Goal: Information Seeking & Learning: Learn about a topic

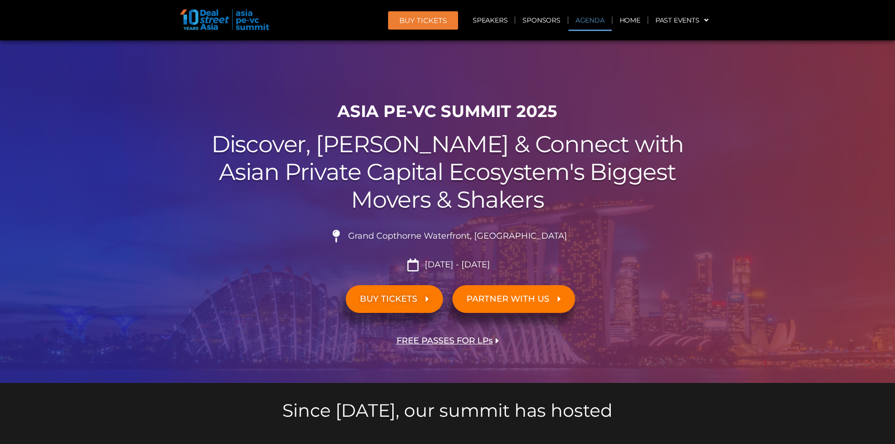
click at [587, 12] on link "Agenda" at bounding box center [590, 20] width 43 height 22
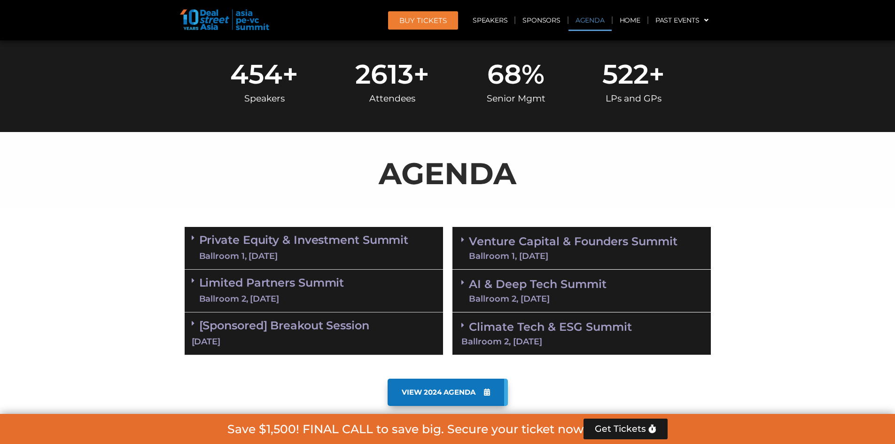
scroll to position [492, 0]
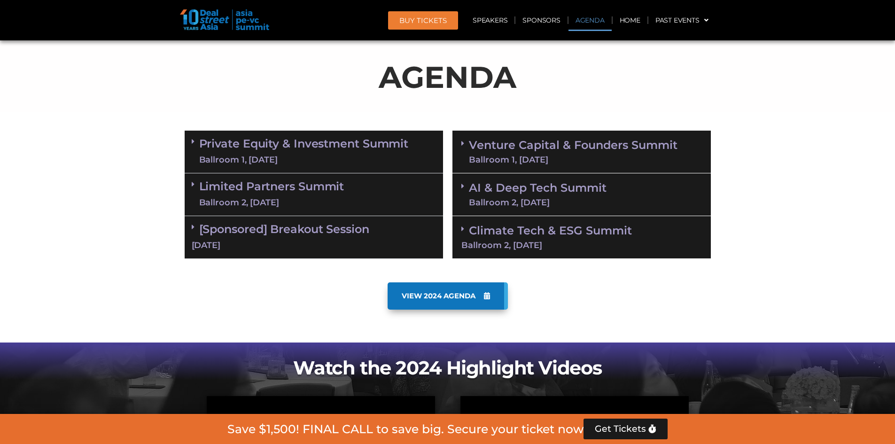
click at [312, 145] on link "Private Equity & Investment Summit Ballroom 1, [DATE]" at bounding box center [304, 152] width 210 height 28
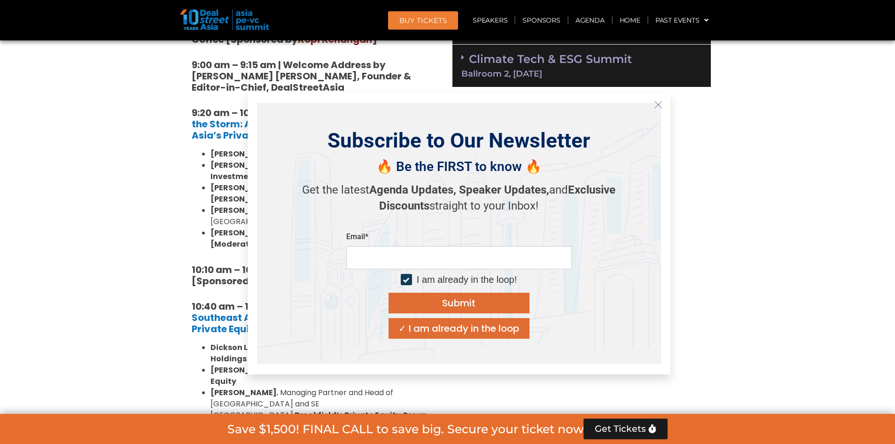
scroll to position [680, 0]
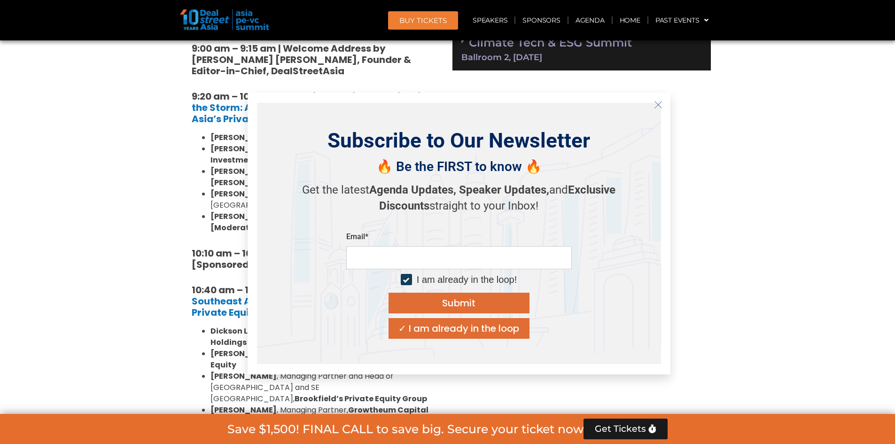
click at [655, 106] on icon "Close" at bounding box center [658, 105] width 8 height 8
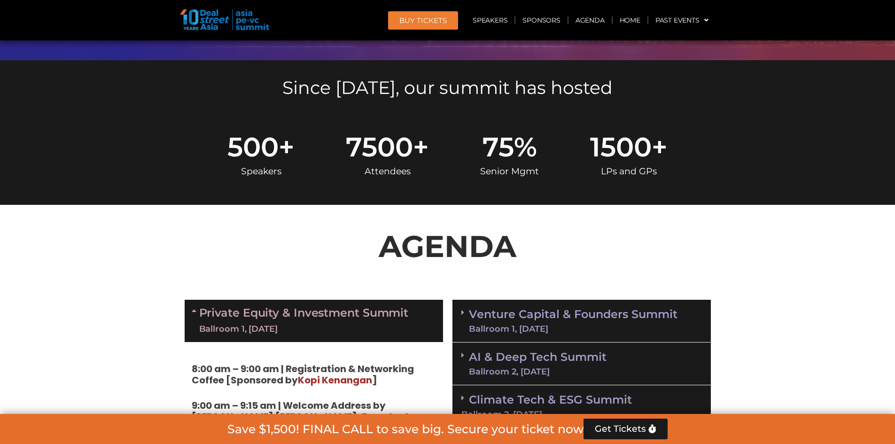
scroll to position [329, 0]
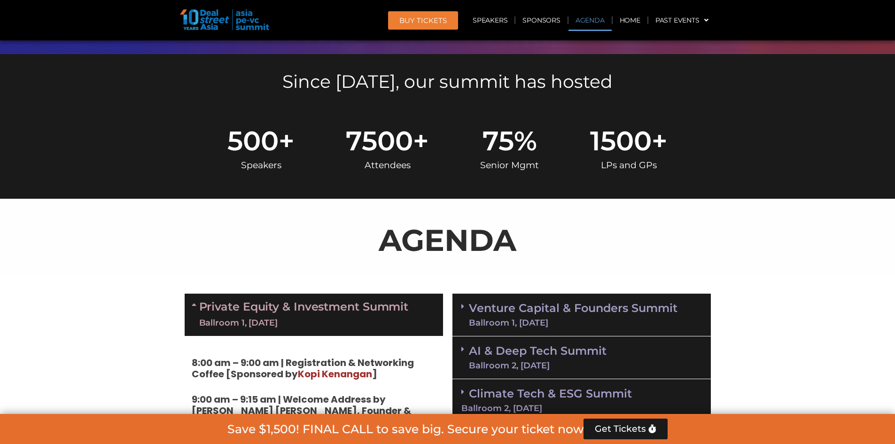
click at [195, 302] on icon at bounding box center [196, 305] width 8 height 8
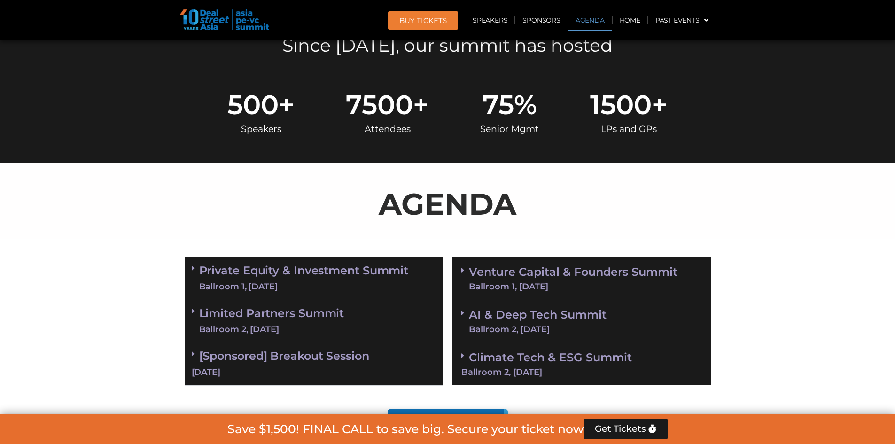
scroll to position [376, 0]
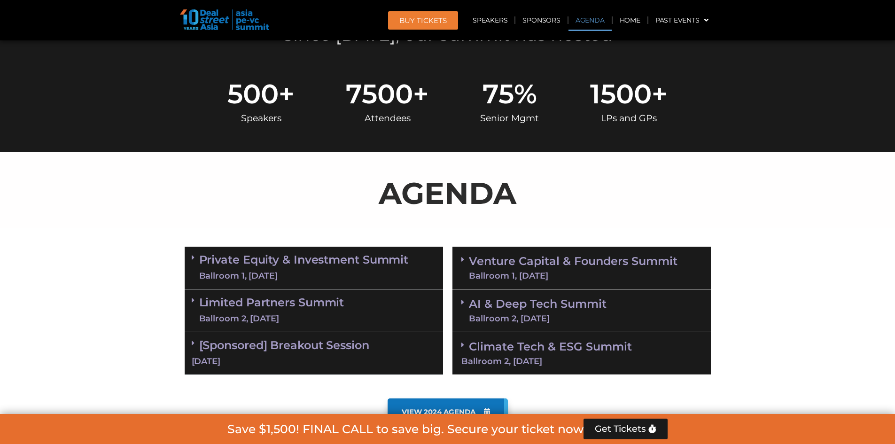
click at [199, 295] on div "Limited Partners [GEOGRAPHIC_DATA] 2, [DATE]" at bounding box center [314, 310] width 258 height 43
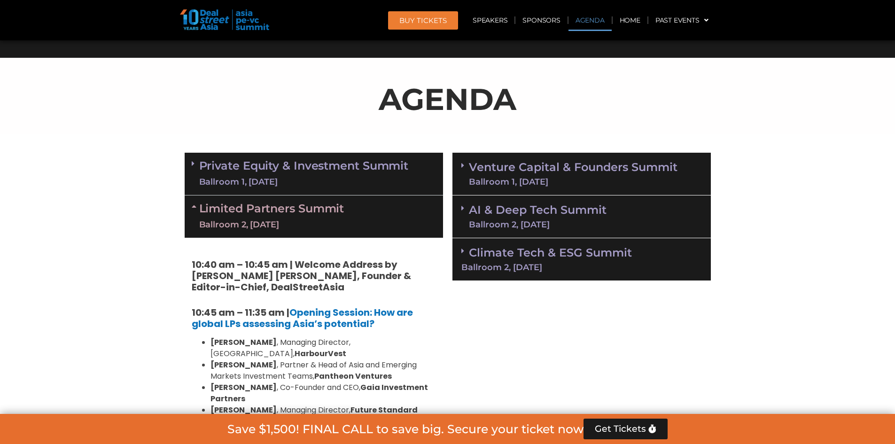
scroll to position [517, 0]
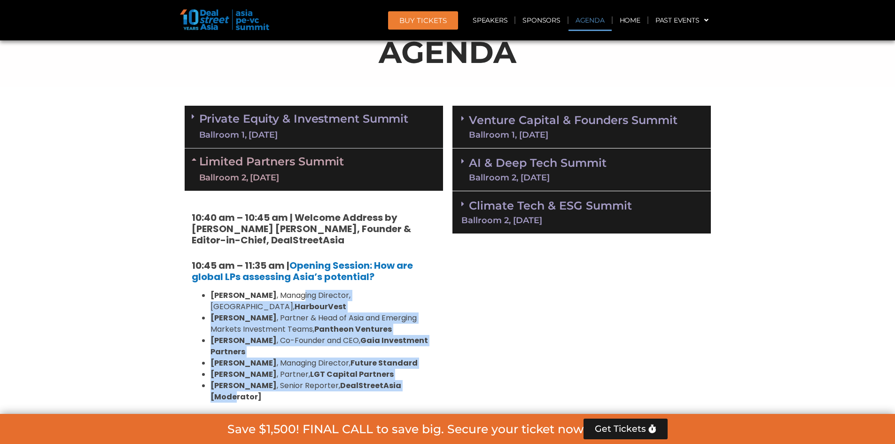
drag, startPoint x: 280, startPoint y: 297, endPoint x: 406, endPoint y: 368, distance: 145.2
click at [406, 368] on ul "[PERSON_NAME] , Managing Director, [GEOGRAPHIC_DATA], HarbourVest [PERSON_NAME]…" at bounding box center [314, 346] width 244 height 113
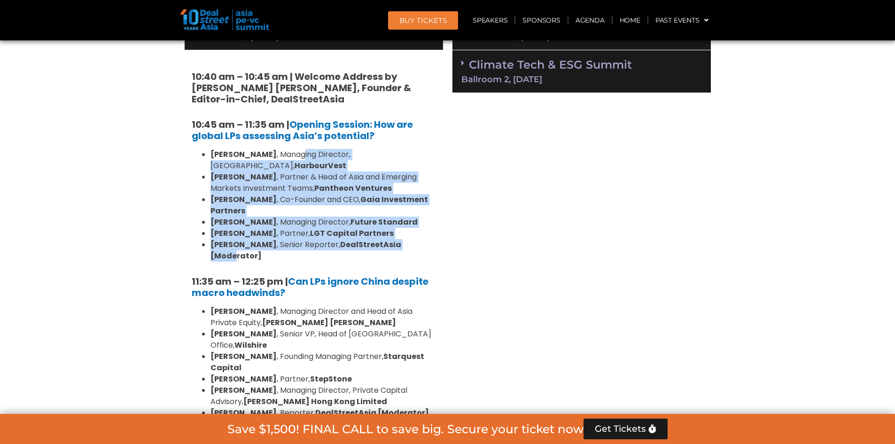
scroll to position [705, 0]
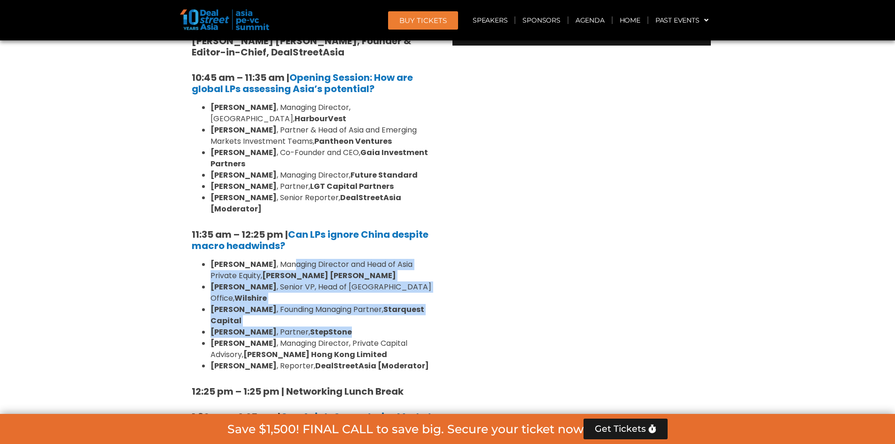
drag, startPoint x: 268, startPoint y: 241, endPoint x: 405, endPoint y: 297, distance: 147.3
click at [405, 297] on ul "[PERSON_NAME] , Managing Director and Head of Asia Private Equity, [PERSON_NAME…" at bounding box center [314, 315] width 244 height 113
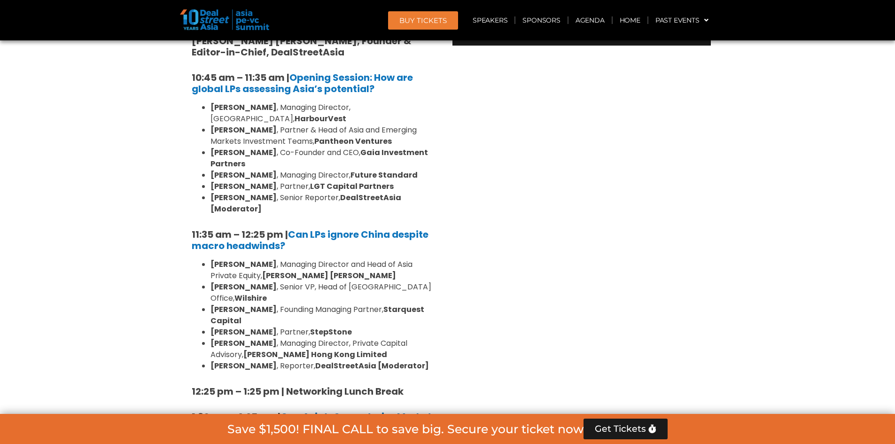
click at [397, 338] on li "[PERSON_NAME] , Managing Director, Private Capital Advisory, [PERSON_NAME] Hong…" at bounding box center [324, 349] width 226 height 23
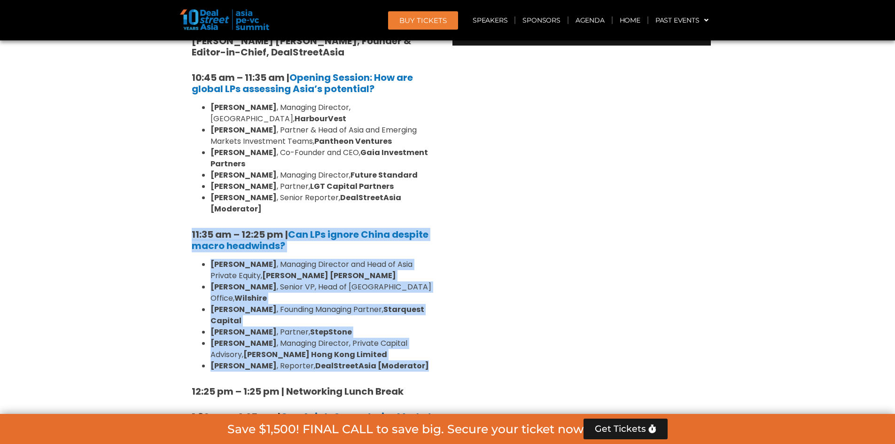
drag, startPoint x: 414, startPoint y: 330, endPoint x: 192, endPoint y: 212, distance: 251.4
copy div "11:35 am – 12:25 pm | Can LPs ignore China despite macro headwinds? [PERSON_NAM…"
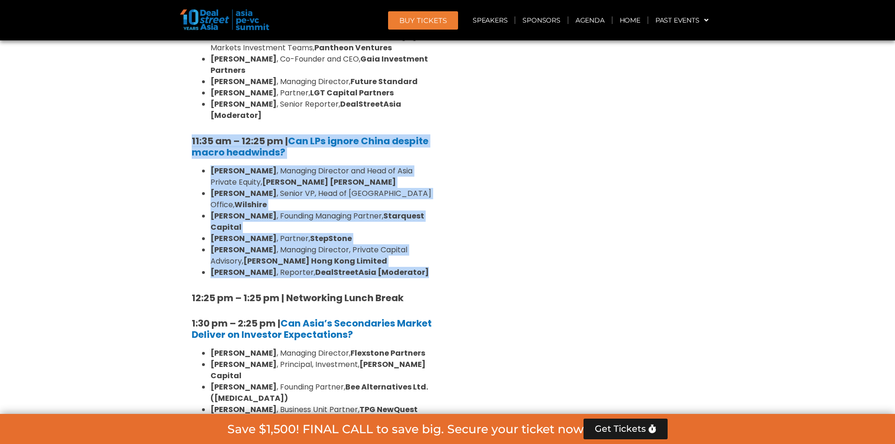
scroll to position [799, 0]
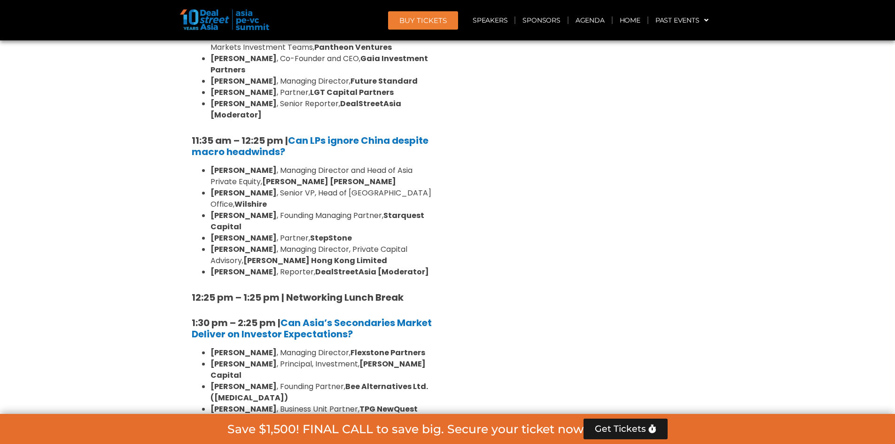
click at [438, 357] on div "10:40 am – 10:45 am | Welcome Address by [PERSON_NAME] [PERSON_NAME], Founder &…" at bounding box center [314, 436] width 258 height 1054
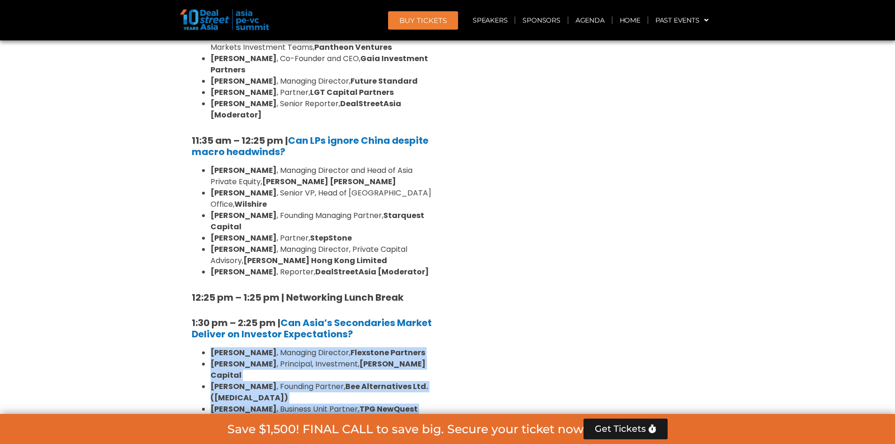
drag, startPoint x: 440, startPoint y: 364, endPoint x: 206, endPoint y: 318, distance: 238.9
click at [206, 318] on div "10:40 am – 10:45 am | Welcome Address by [PERSON_NAME] [PERSON_NAME], Founder &…" at bounding box center [314, 436] width 258 height 1054
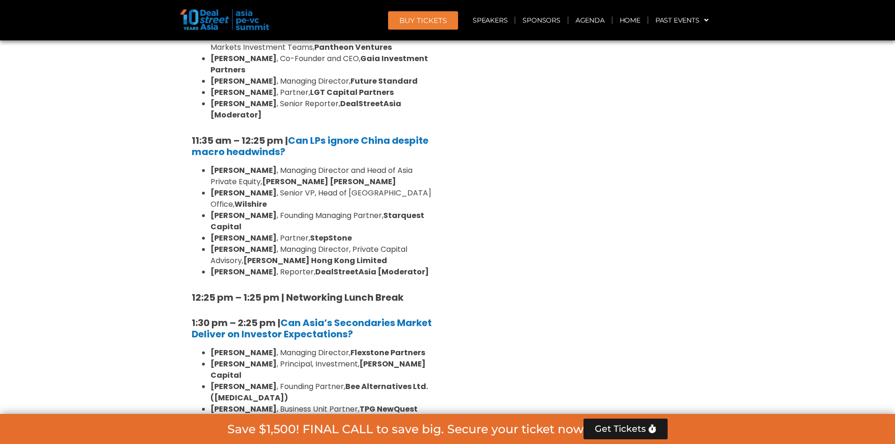
click at [600, 305] on div "Venture Capital & Founders​ Summit Ballroom 1, [DATE] 8:00 am – 9:00 am | Regis…" at bounding box center [582, 414] width 268 height 1191
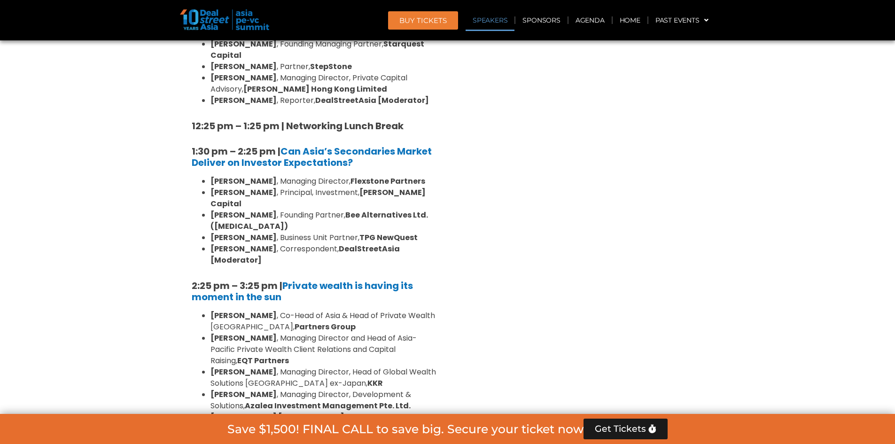
scroll to position [987, 0]
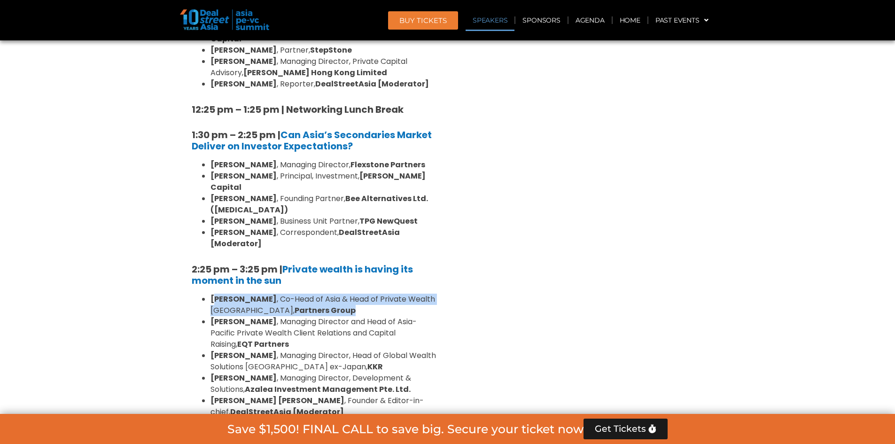
drag, startPoint x: 218, startPoint y: 229, endPoint x: 392, endPoint y: 244, distance: 175.4
click at [392, 294] on li "[PERSON_NAME] , Co-Head of Asia & Head of Private Wealth Asia Pacific, Partners…" at bounding box center [324, 305] width 226 height 23
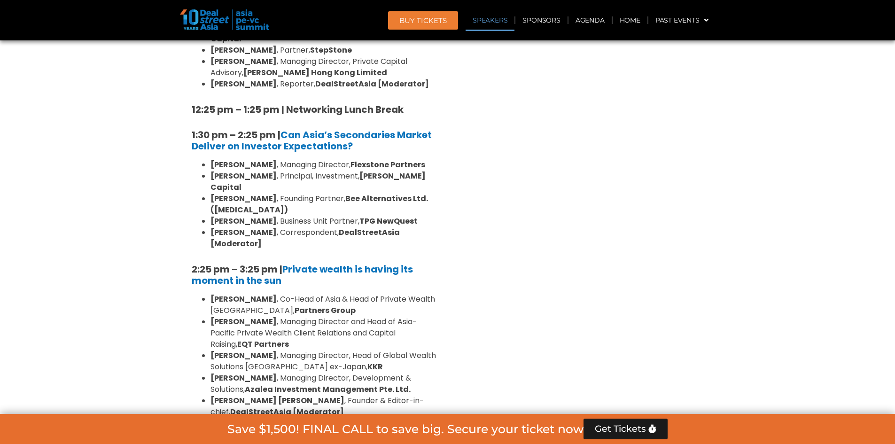
click at [515, 258] on div "Venture Capital & Founders​ Summit Ballroom 1, [DATE] 8:00 am – 9:00 am | Regis…" at bounding box center [582, 226] width 268 height 1191
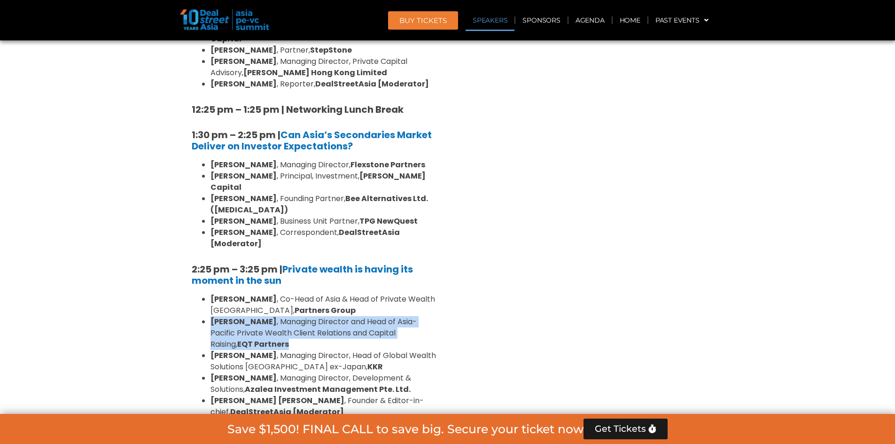
drag, startPoint x: 211, startPoint y: 253, endPoint x: 401, endPoint y: 273, distance: 191.4
click at [401, 316] on li "[PERSON_NAME] , Managing Director and Head of Asia-Pacific Private Wealth Clien…" at bounding box center [324, 333] width 226 height 34
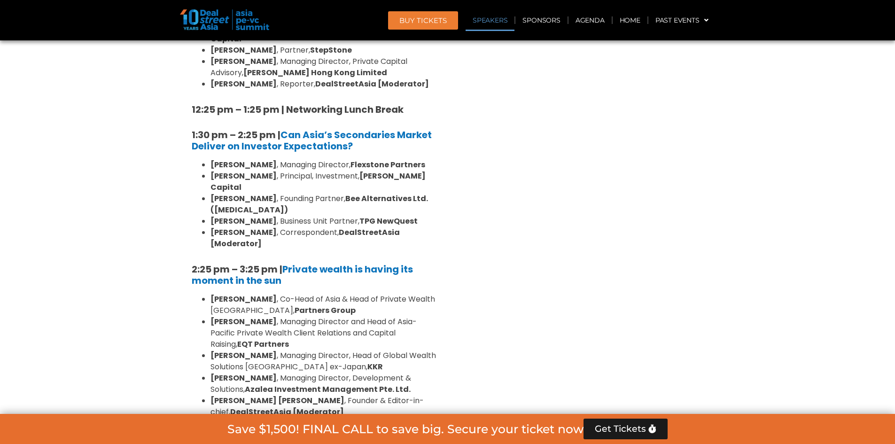
drag, startPoint x: 564, startPoint y: 276, endPoint x: 559, endPoint y: 277, distance: 5.2
click at [564, 276] on div "Venture Capital & Founders​ Summit Ballroom 1, [DATE] 8:00 am – 9:00 am | Regis…" at bounding box center [582, 226] width 268 height 1191
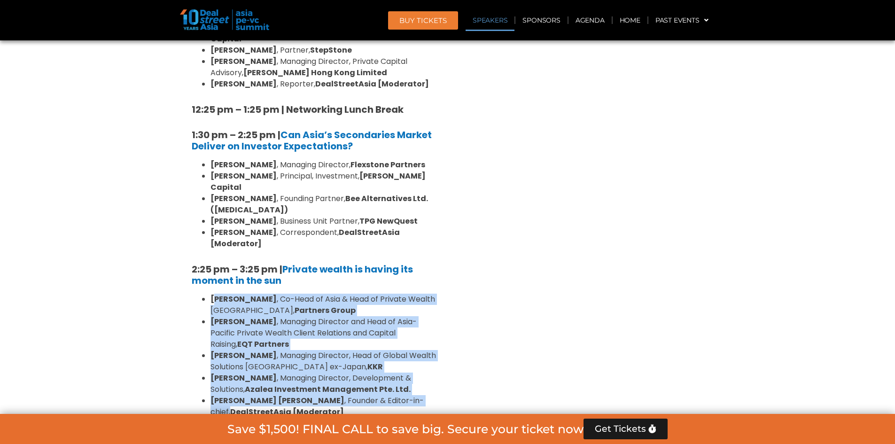
drag, startPoint x: 218, startPoint y: 231, endPoint x: 390, endPoint y: 334, distance: 200.8
click at [390, 334] on ul "[PERSON_NAME] , Co-Head of Asia & Head of Private Wealth Asia Pacific, Partners…" at bounding box center [314, 356] width 244 height 124
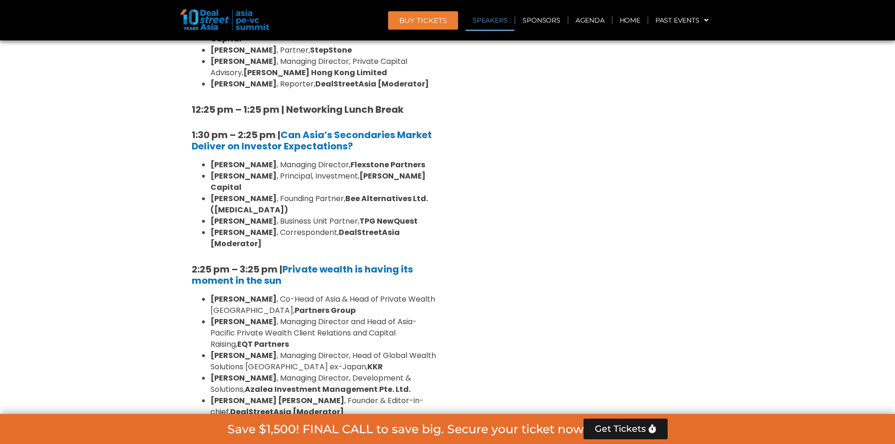
click at [438, 342] on div "10:40 am – 10:45 am | Welcome Address by [PERSON_NAME] [PERSON_NAME], Founder &…" at bounding box center [314, 248] width 258 height 1054
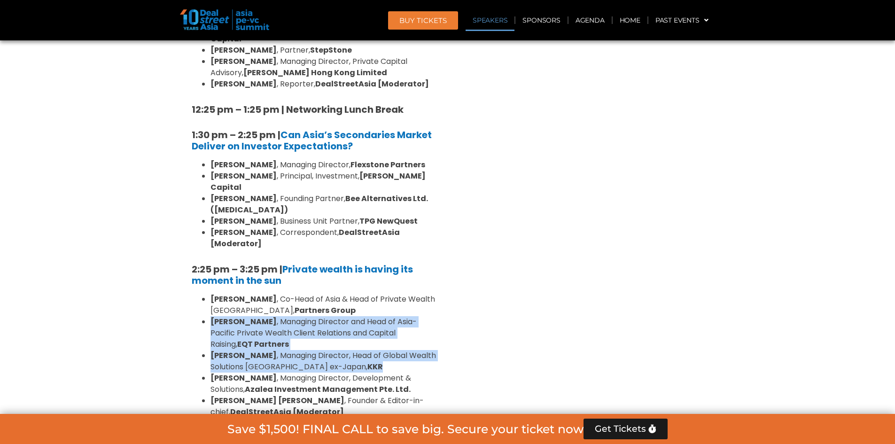
drag, startPoint x: 383, startPoint y: 297, endPoint x: 207, endPoint y: 258, distance: 180.1
click at [207, 294] on ul "[PERSON_NAME] , Co-Head of Asia & Head of Private Wealth Asia Pacific, Partners…" at bounding box center [314, 356] width 244 height 124
click at [265, 316] on li "[PERSON_NAME] , Managing Director and Head of Asia-Pacific Private Wealth Clien…" at bounding box center [324, 333] width 226 height 34
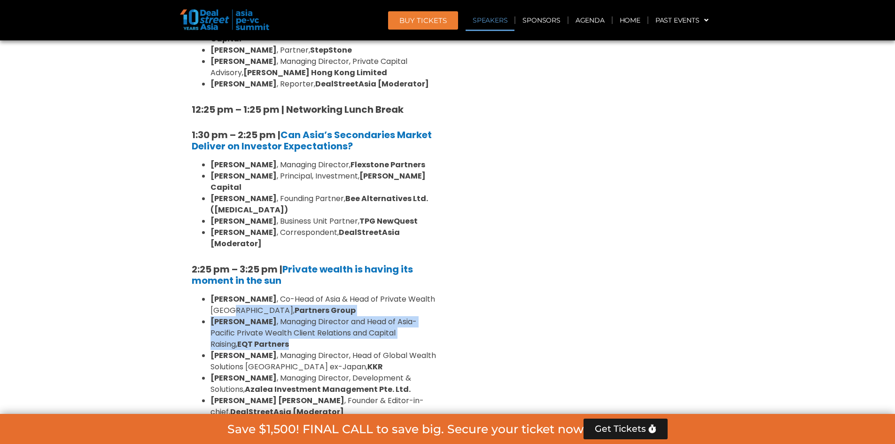
drag, startPoint x: 258, startPoint y: 274, endPoint x: 211, endPoint y: 237, distance: 59.5
click at [211, 294] on ul "[PERSON_NAME] , Co-Head of Asia & Head of Private Wealth Asia Pacific, Partners…" at bounding box center [314, 356] width 244 height 124
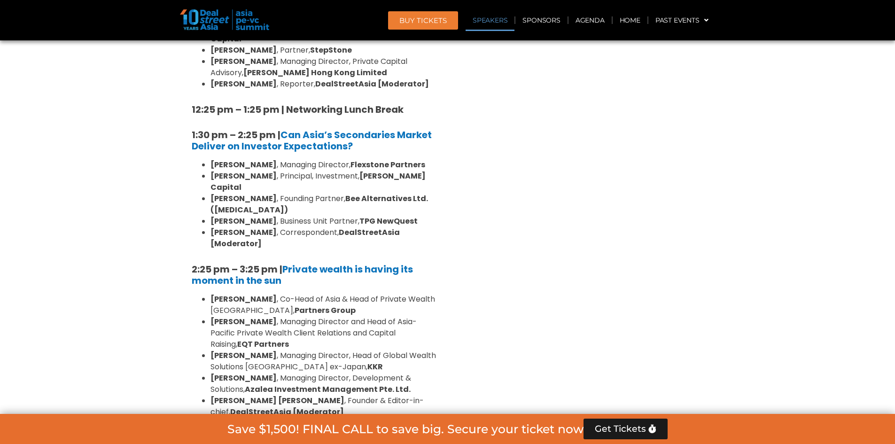
click at [505, 278] on div "Venture Capital & Founders​ Summit Ballroom 1, [DATE] 8:00 am – 9:00 am | Regis…" at bounding box center [582, 226] width 268 height 1191
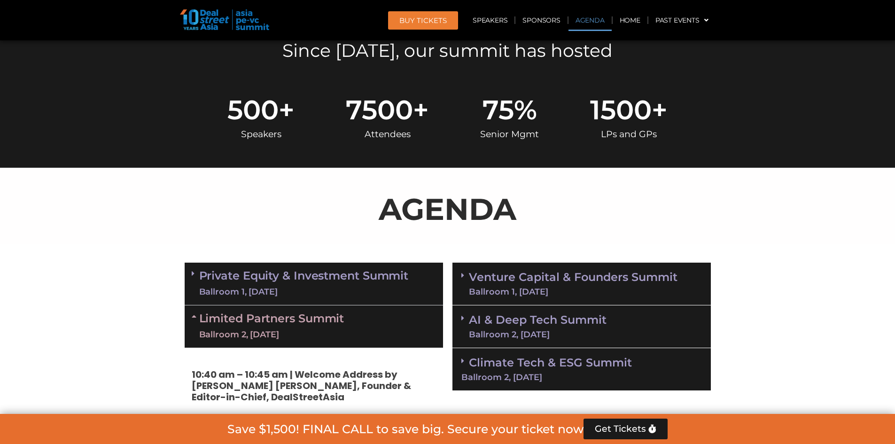
scroll to position [376, 0]
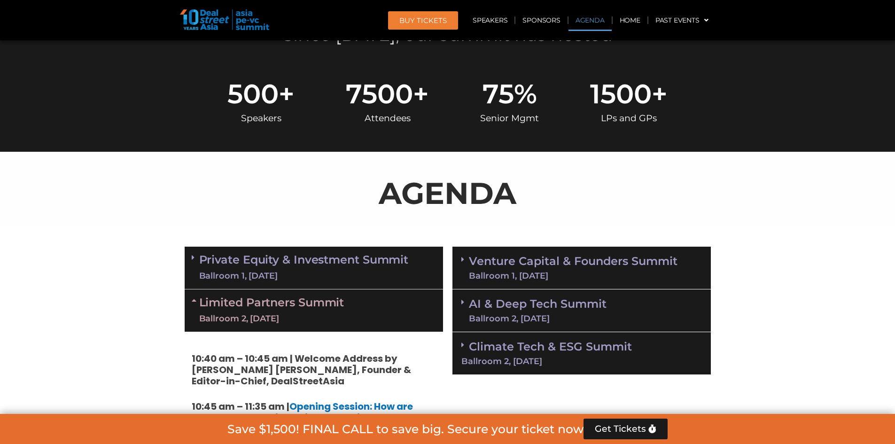
click at [529, 267] on link "Venture Capital & Founders​ Summit Ballroom 1, [DATE]" at bounding box center [573, 268] width 209 height 24
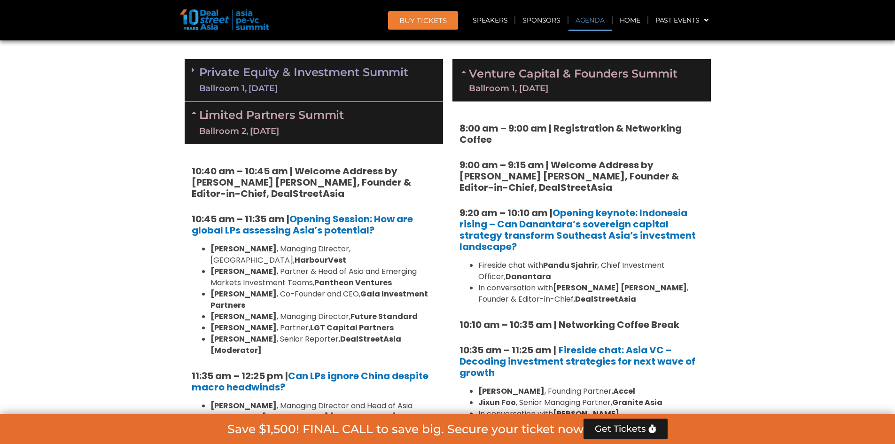
scroll to position [564, 0]
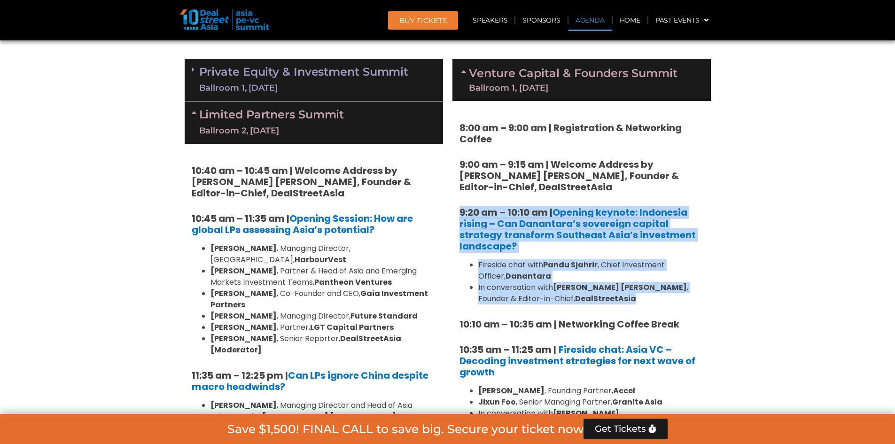
drag, startPoint x: 583, startPoint y: 300, endPoint x: 457, endPoint y: 208, distance: 156.4
copy div "9:20 am – 10:10 am | Opening keynote: Indonesia rising – Can Danantara’s sovere…"
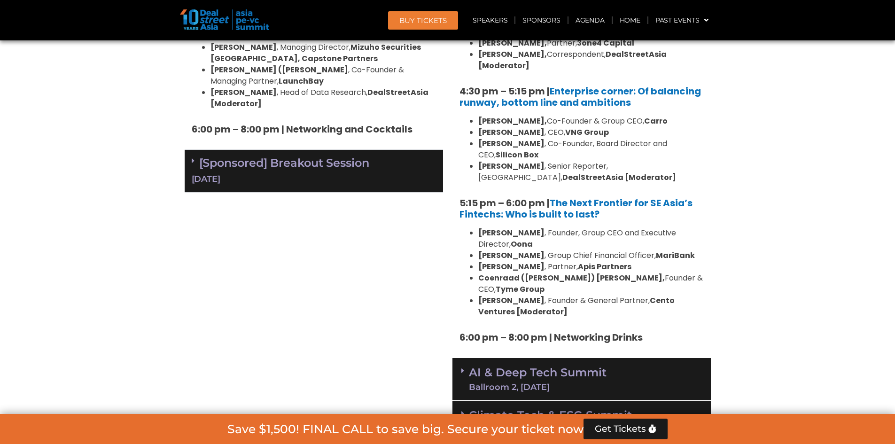
scroll to position [1692, 0]
